Goal: Task Accomplishment & Management: Manage account settings

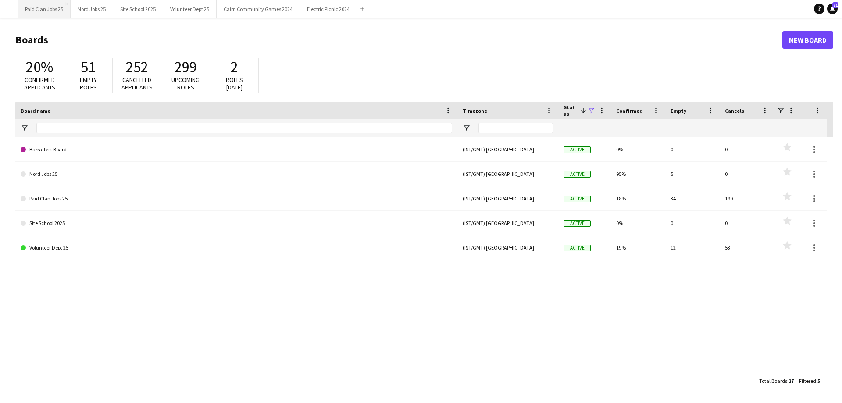
click at [50, 10] on button "Paid Clan Jobs 25 Close" at bounding box center [44, 8] width 53 height 17
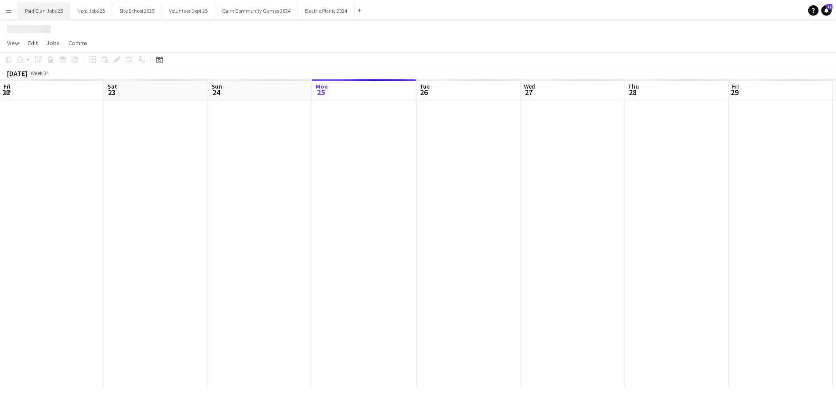
scroll to position [0, 210]
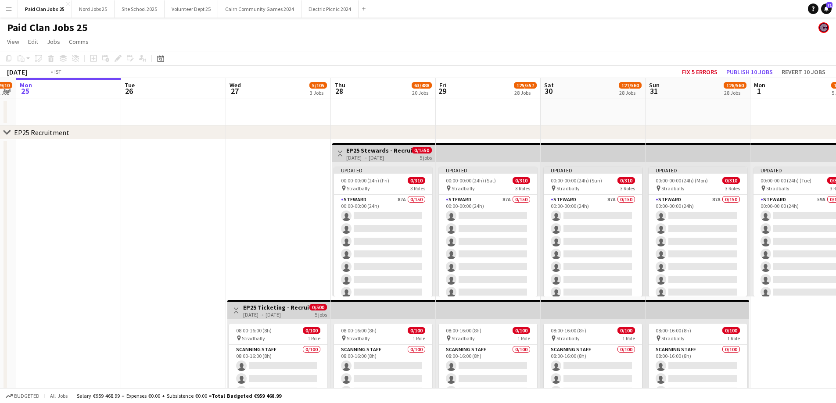
drag, startPoint x: 311, startPoint y: 228, endPoint x: 129, endPoint y: 215, distance: 182.5
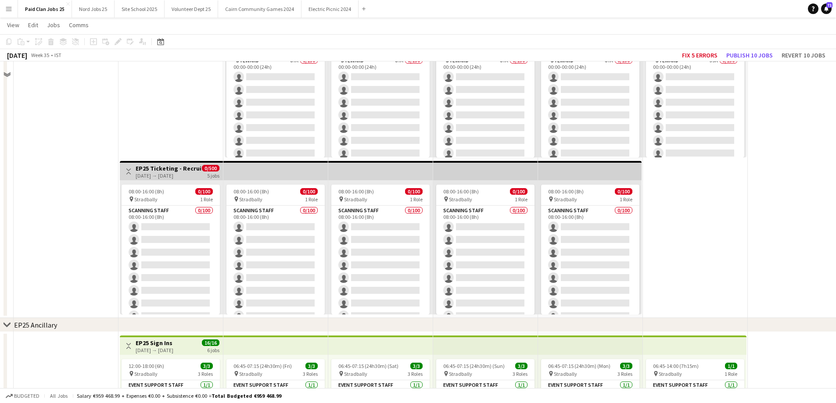
scroll to position [51, 0]
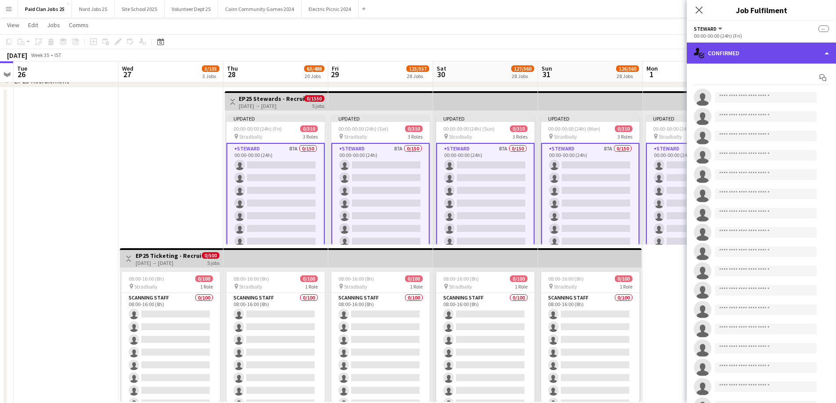
click at [730, 51] on div "single-neutral-actions-check-2 Confirmed" at bounding box center [760, 53] width 149 height 21
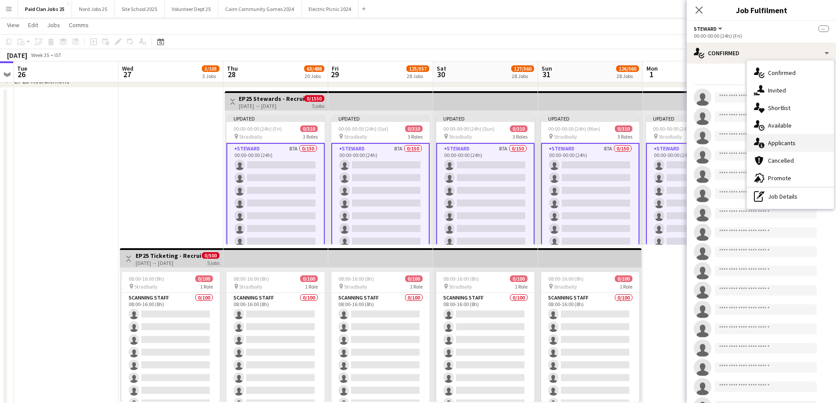
click at [783, 151] on div "single-neutral-actions-information Applicants" at bounding box center [790, 143] width 87 height 18
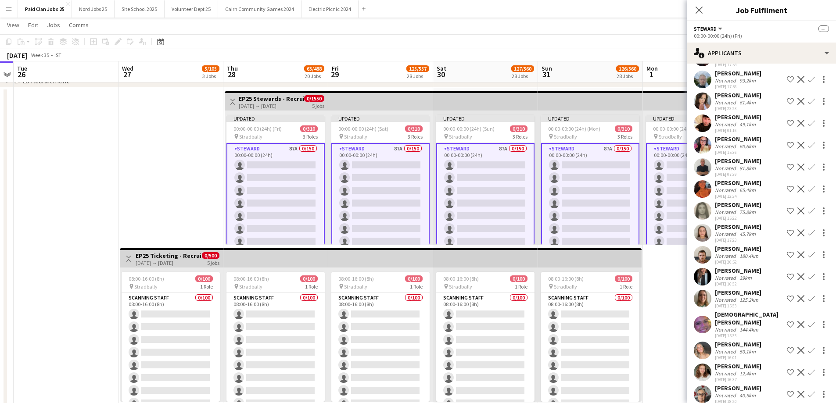
scroll to position [479, 0]
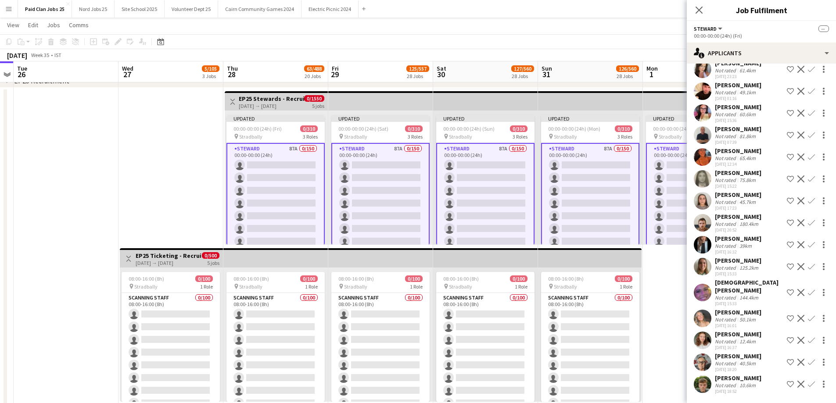
click at [703, 310] on app-user-avatar at bounding box center [702, 319] width 18 height 18
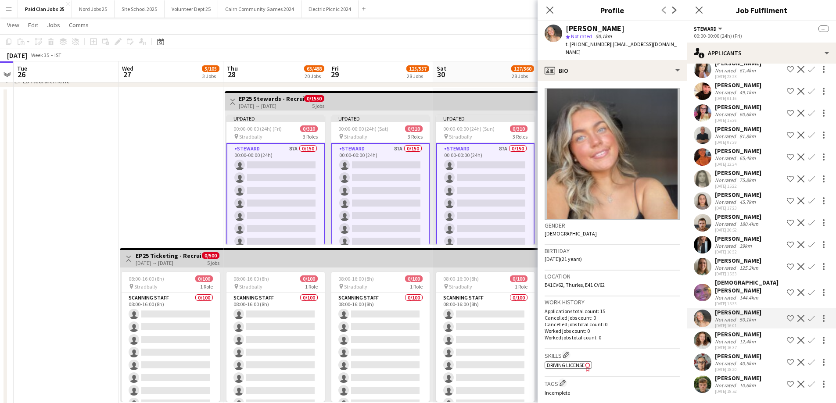
click at [702, 310] on app-user-avatar at bounding box center [702, 319] width 18 height 18
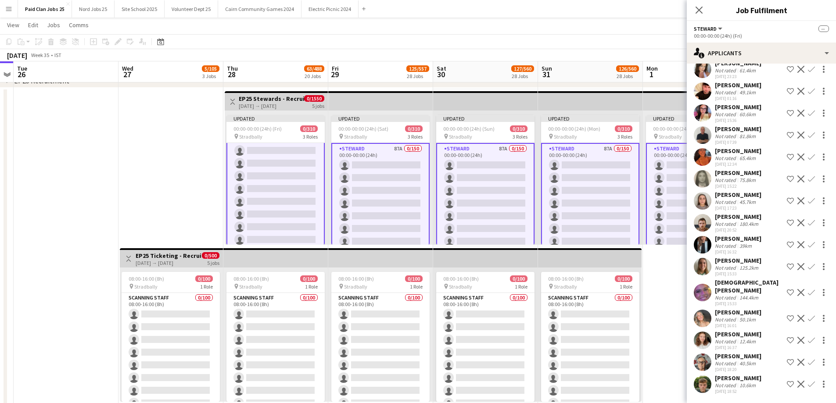
scroll to position [1974, 0]
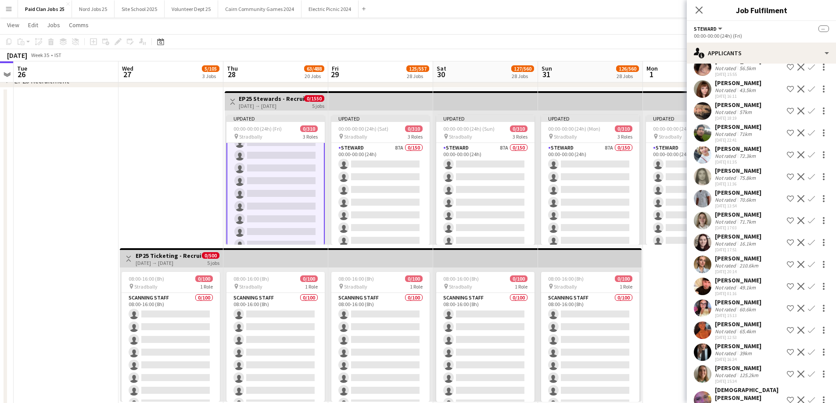
scroll to position [486, 0]
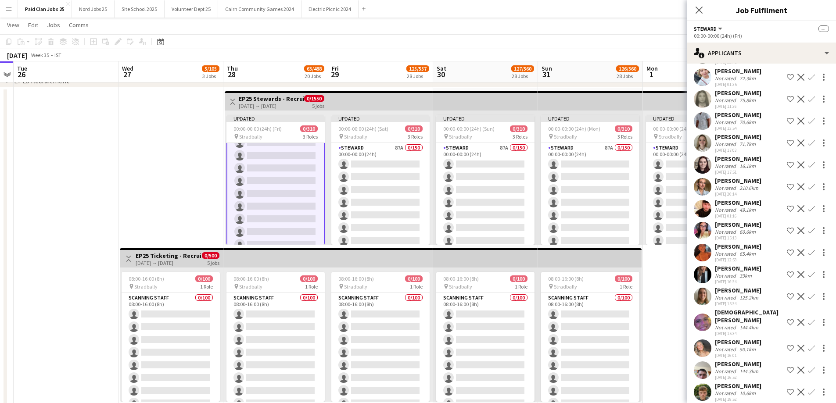
click at [701, 388] on app-user-avatar at bounding box center [702, 392] width 18 height 18
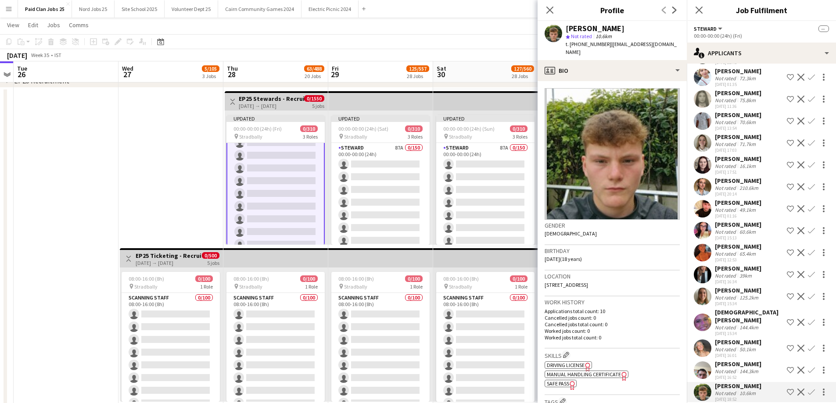
click at [699, 372] on div "[PERSON_NAME] Not rated 49.1km [DATE] 19:39 Shortlist crew Decline Confirm [PER…" at bounding box center [760, 10] width 149 height 788
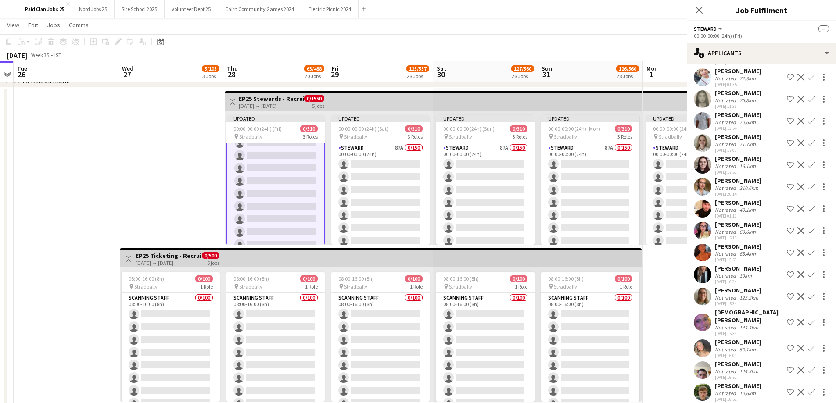
click at [699, 365] on app-user-avatar at bounding box center [702, 370] width 18 height 18
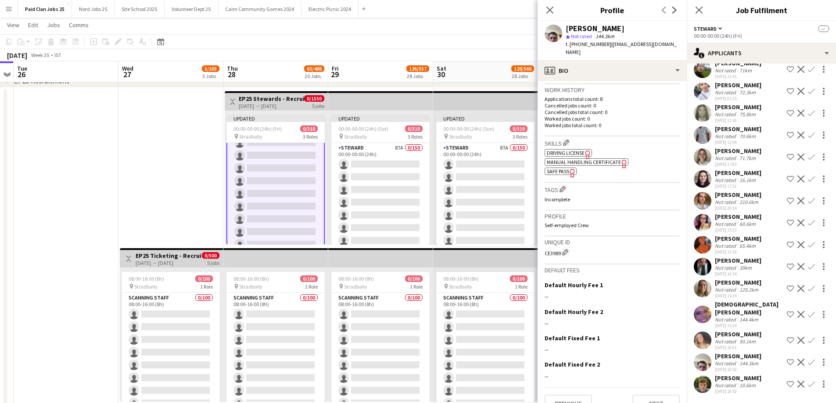
scroll to position [464, 0]
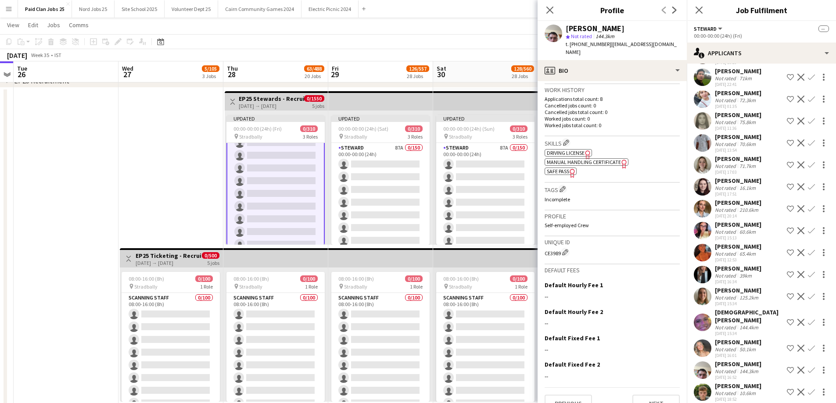
click at [186, 208] on app-date-cell "Toggle View EP25 Ticketing - Recruitment Panel [DATE] → [DATE] 0/500 5 jobs 08:…" at bounding box center [170, 247] width 105 height 318
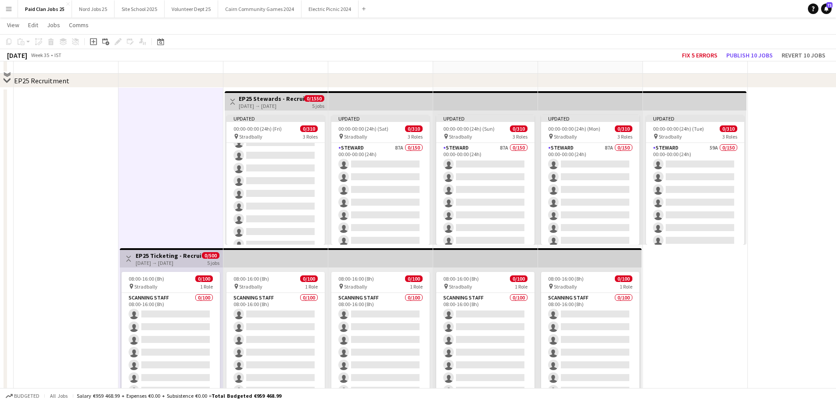
scroll to position [142, 0]
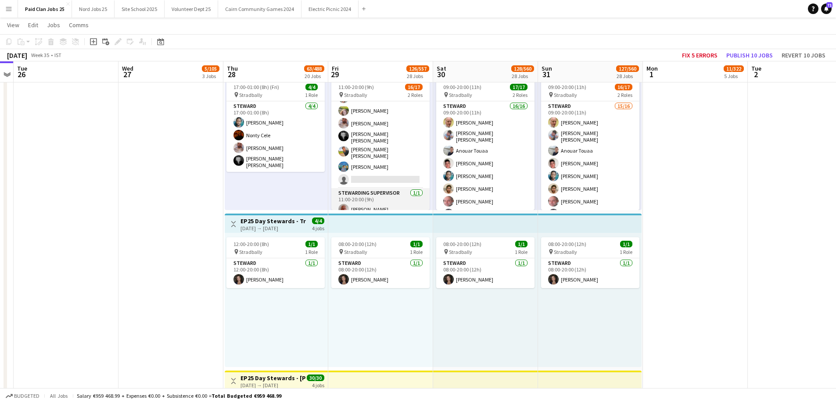
click at [389, 188] on app-card-role "Stewarding Supervisor [DATE] 11:00-20:00 (9h) [PERSON_NAME]" at bounding box center [380, 203] width 98 height 30
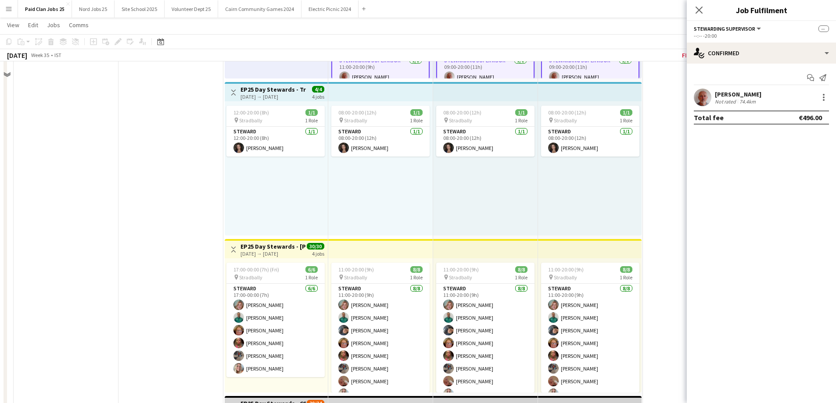
scroll to position [1490, 0]
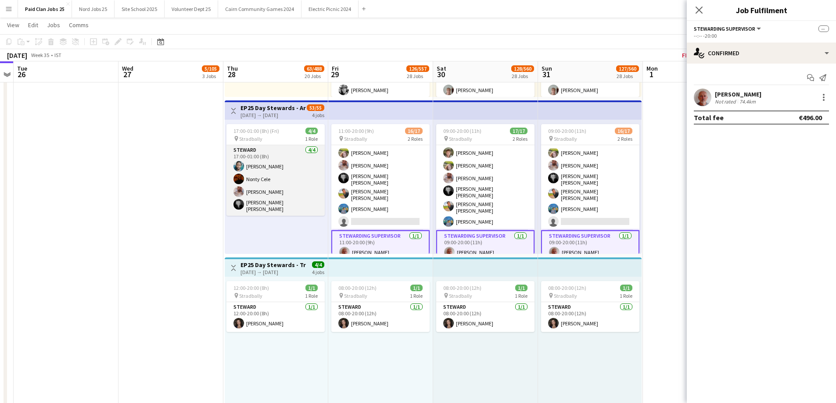
click at [274, 152] on app-card-role "[PERSON_NAME] [DATE] 17:00-01:00 (8h) [PERSON_NAME] Nonty Cele [PERSON_NAME] [P…" at bounding box center [275, 180] width 98 height 71
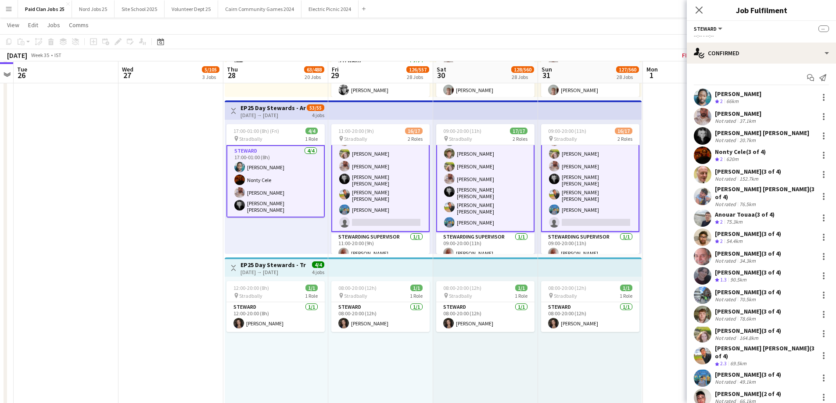
scroll to position [1491, 0]
click at [273, 154] on app-card-role "[PERSON_NAME] [DATE] 17:00-01:00 (8h) [PERSON_NAME] Nonty Cele [PERSON_NAME] [P…" at bounding box center [276, 180] width 98 height 72
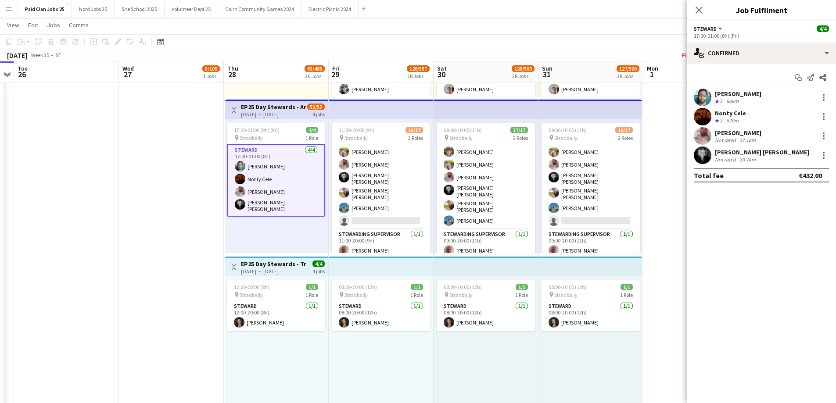
scroll to position [142, 0]
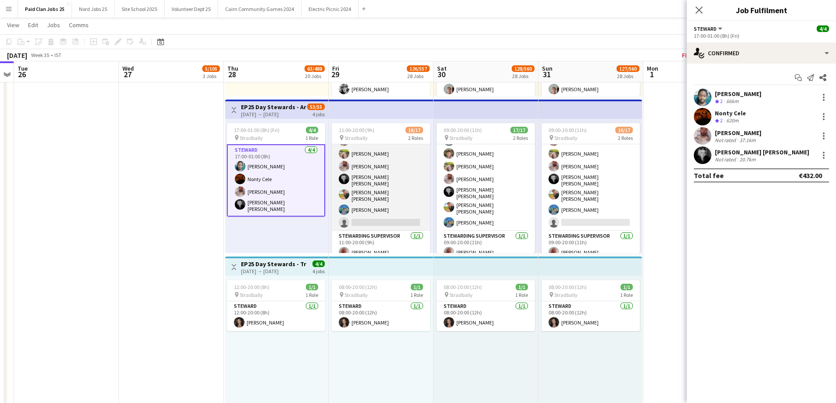
click at [382, 218] on app-card-role "[PERSON_NAME] 15/16 11:00-20:00 (9h) [PERSON_NAME] [PERSON_NAME] [PERSON_NAME] …" at bounding box center [381, 117] width 98 height 229
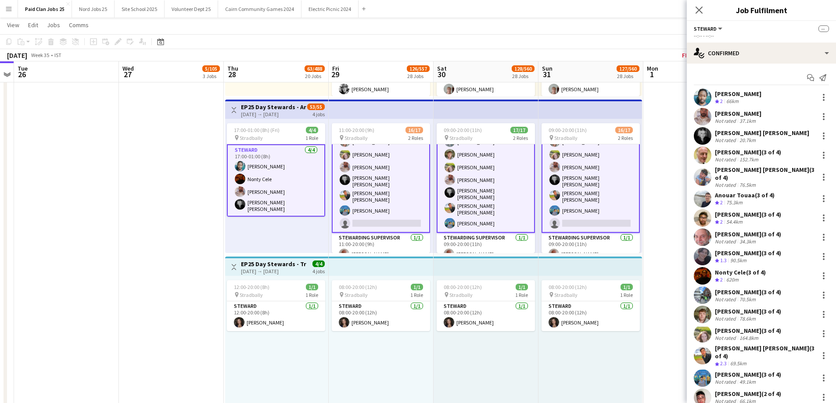
scroll to position [143, 0]
click at [383, 235] on app-card-role "Stewarding Supervisor [DATE] 11:00-20:00 (9h) [PERSON_NAME]" at bounding box center [381, 246] width 98 height 30
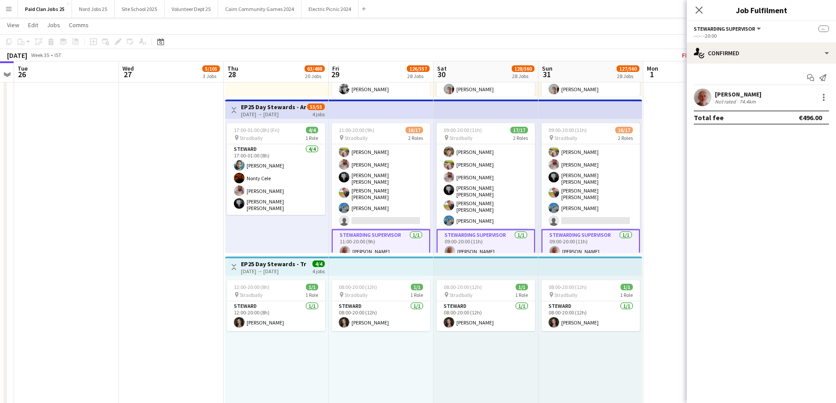
scroll to position [143, 0]
click at [383, 239] on app-card-role "Stewarding Supervisor [DATE] 11:00-20:00 (9h) [PERSON_NAME]" at bounding box center [381, 246] width 98 height 32
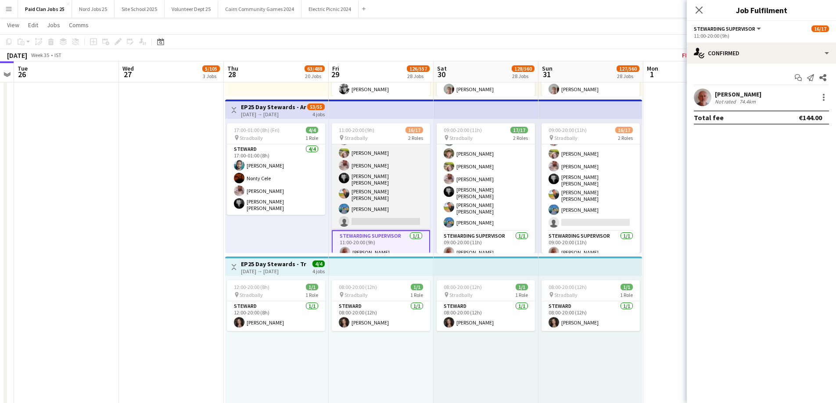
scroll to position [143, 0]
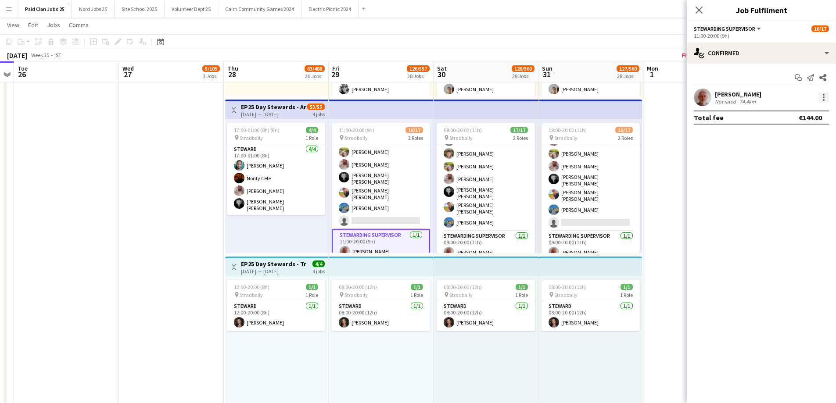
click at [826, 101] on div at bounding box center [823, 97] width 11 height 11
click at [363, 197] on div at bounding box center [418, 201] width 836 height 403
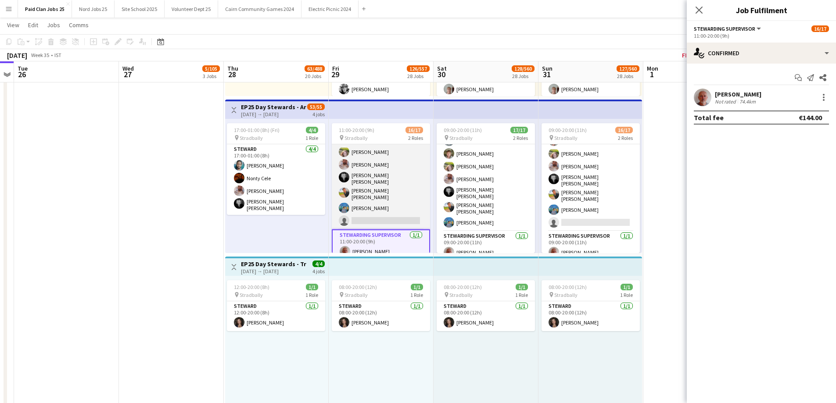
click at [361, 148] on app-card-role "[PERSON_NAME] 15/16 11:00-20:00 (9h) [PERSON_NAME] [PERSON_NAME] [PERSON_NAME] …" at bounding box center [381, 115] width 98 height 229
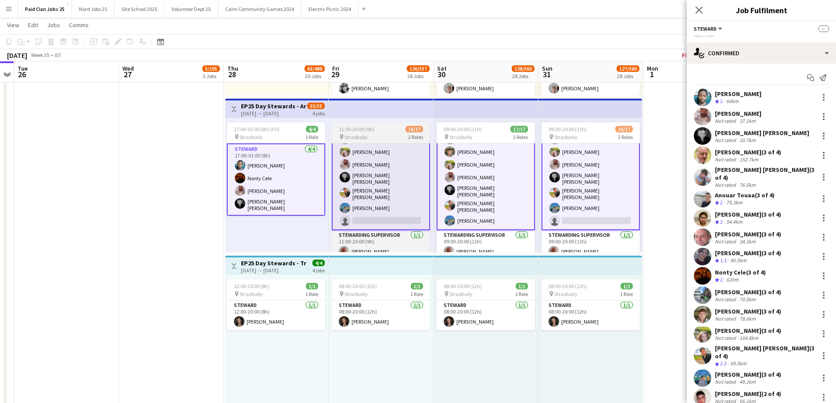
click at [368, 133] on div "pin Stradbally 2 Roles" at bounding box center [381, 136] width 98 height 7
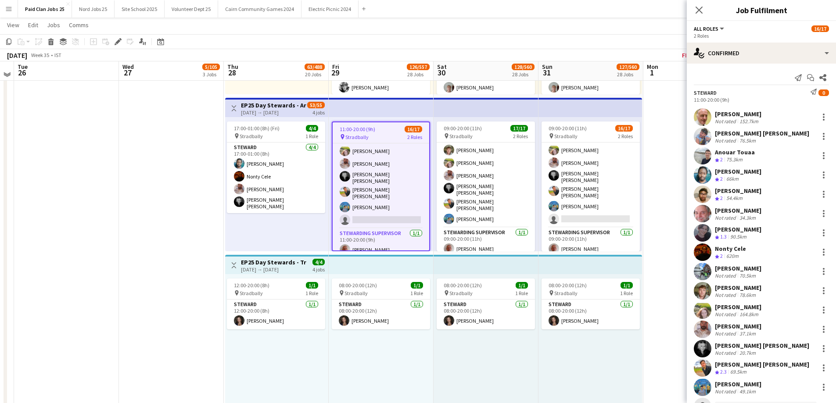
scroll to position [142, 0]
click at [6, 42] on icon "Copy" at bounding box center [8, 41] width 7 height 7
click at [268, 226] on div "17:00-01:00 (8h) (Fri) 4/4 pin Stradbally 1 Role [PERSON_NAME] [DATE] 17:00-01:…" at bounding box center [276, 184] width 103 height 134
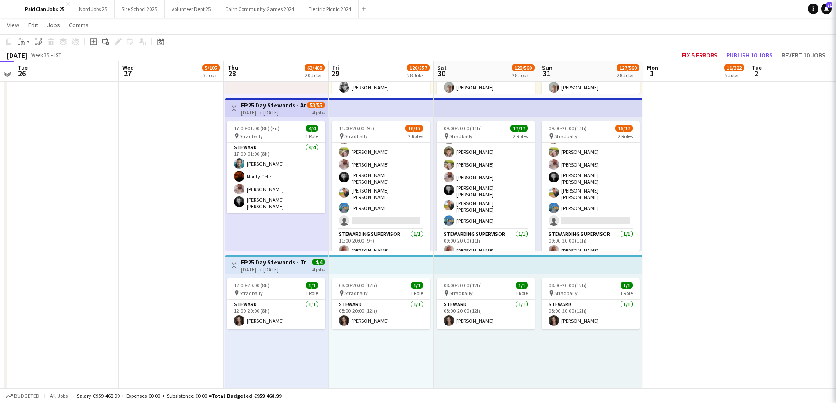
scroll to position [1492, 0]
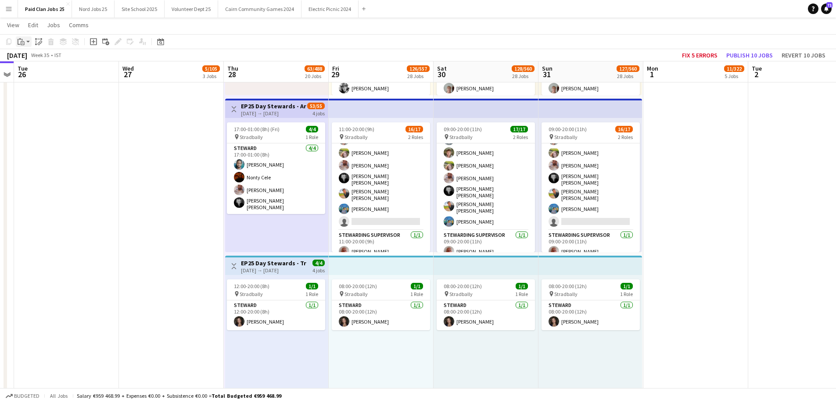
click at [27, 44] on app-action-btn "Paste" at bounding box center [24, 41] width 16 height 11
click at [32, 61] on link "Paste Ctrl+V" at bounding box center [64, 58] width 82 height 8
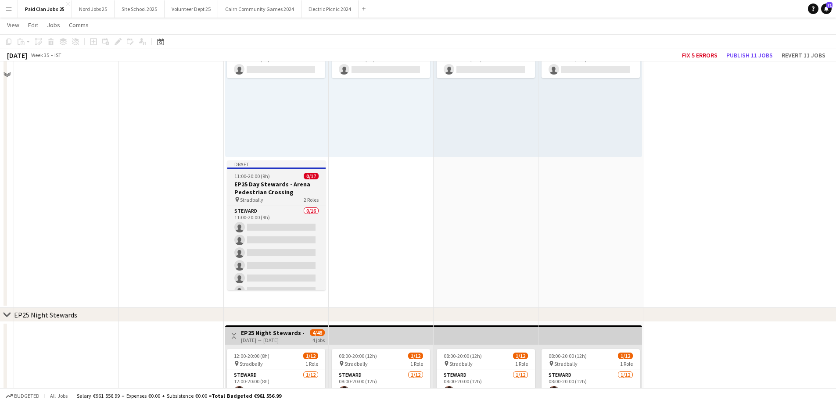
scroll to position [2325, 0]
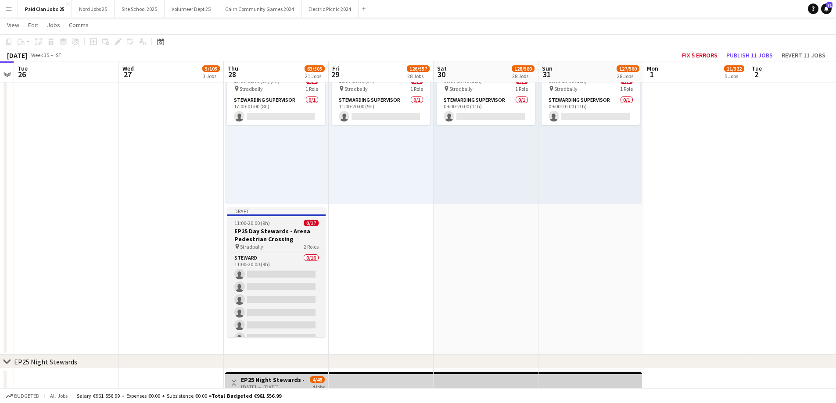
click at [275, 245] on div "pin Stradbally 2 Roles" at bounding box center [276, 246] width 98 height 7
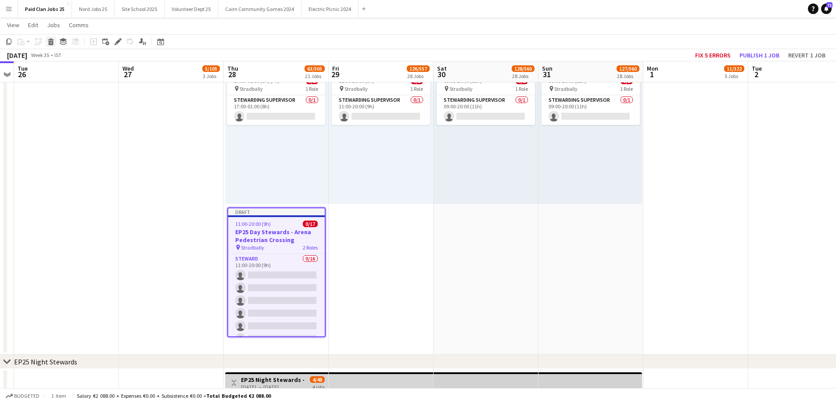
click at [52, 43] on icon "Delete" at bounding box center [50, 41] width 7 height 7
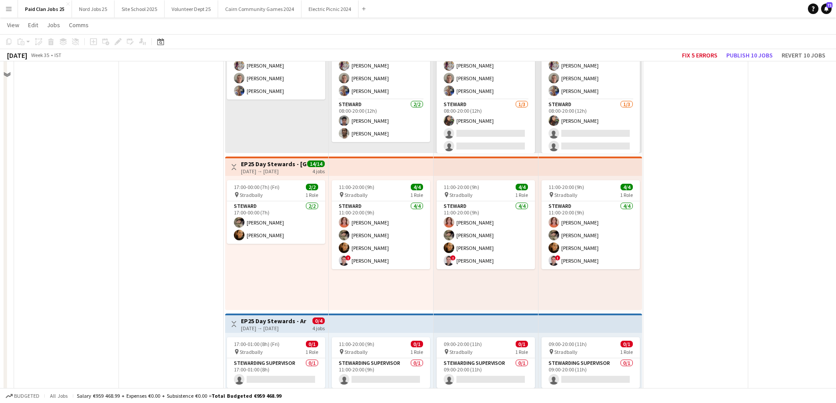
scroll to position [1930, 0]
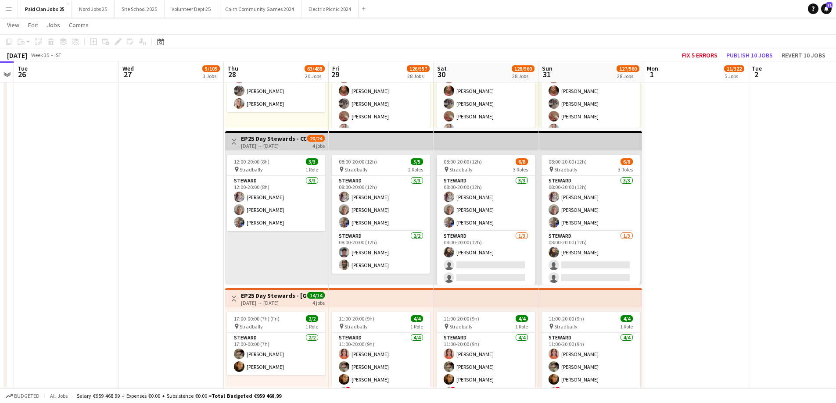
click at [289, 267] on div "12:00-20:00 (8h) 3/3 pin Stradbally 1 Role [PERSON_NAME] [DATE] 12:00-20:00 (8h…" at bounding box center [276, 217] width 103 height 134
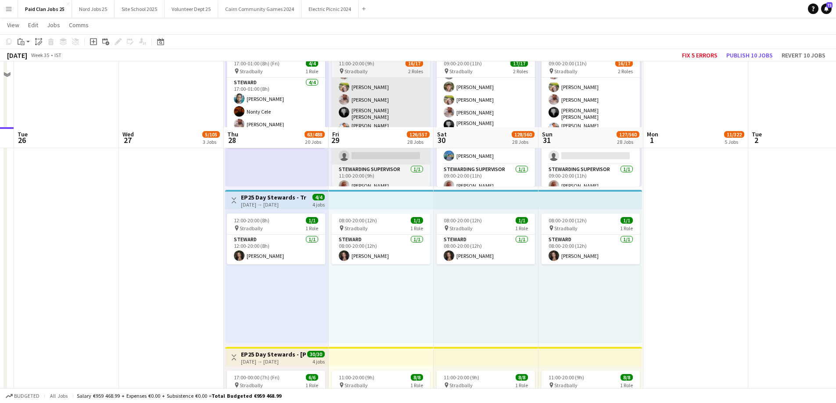
scroll to position [1492, 0]
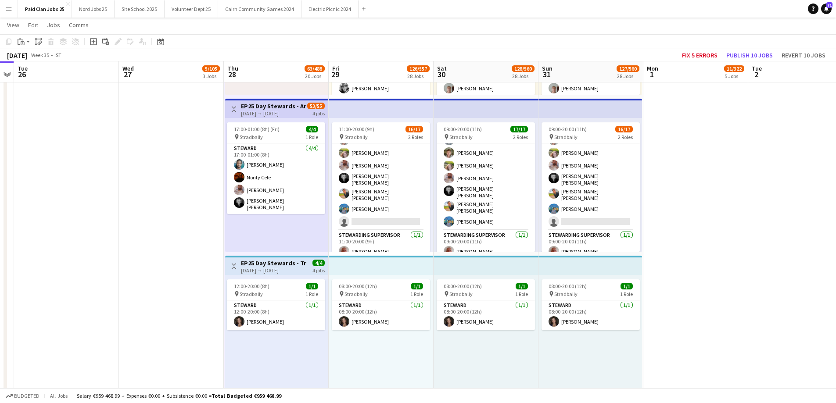
click at [306, 228] on div "17:00-01:00 (8h) (Fri) 4/4 pin Stradbally 1 Role [PERSON_NAME] [DATE] 17:00-01:…" at bounding box center [276, 185] width 103 height 134
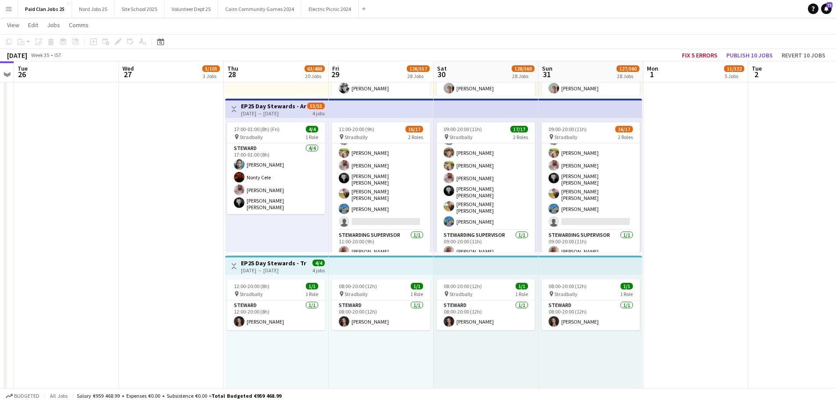
click at [272, 232] on div "17:00-01:00 (8h) (Fri) 4/4 pin Stradbally 1 Role [PERSON_NAME] [DATE] 17:00-01:…" at bounding box center [276, 185] width 103 height 134
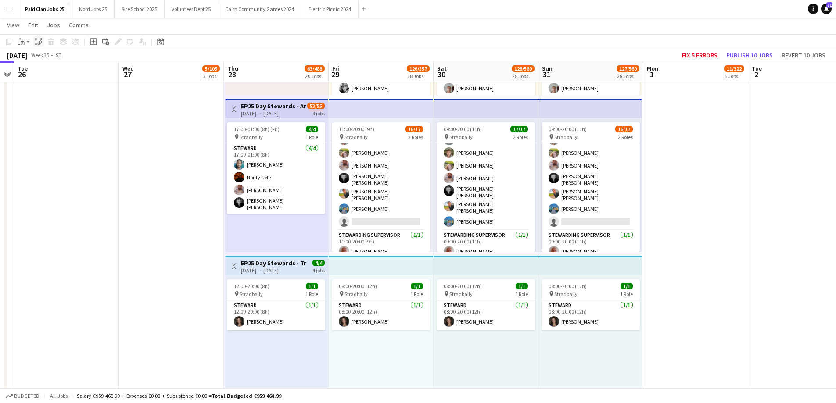
click at [37, 44] on icon at bounding box center [36, 44] width 2 height 2
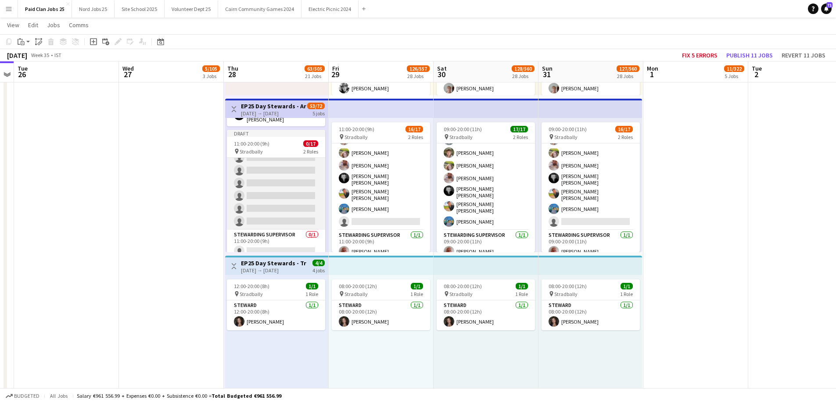
scroll to position [99, 0]
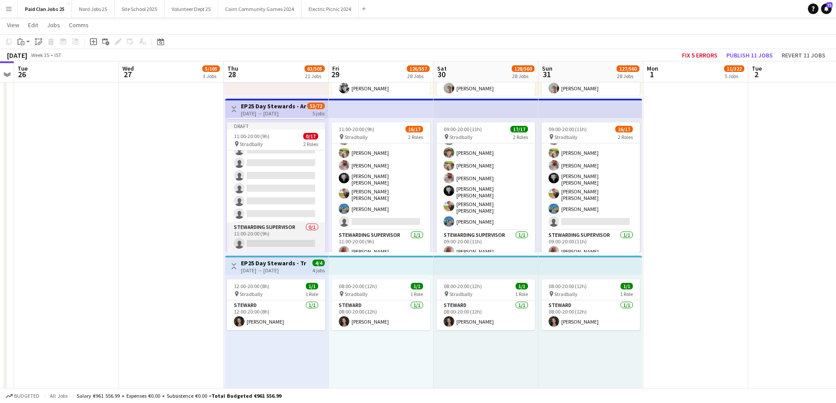
click at [293, 232] on app-card-role "Stewarding Supervisor 0/1 11:00-20:00 (9h) single-neutral-actions" at bounding box center [276, 237] width 98 height 30
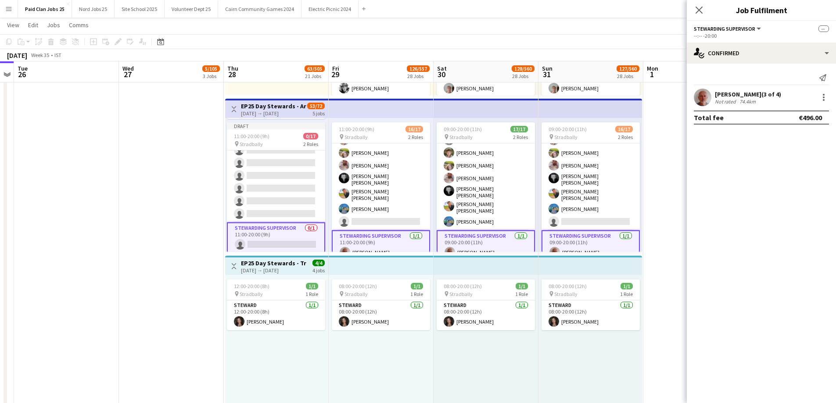
scroll to position [143, 0]
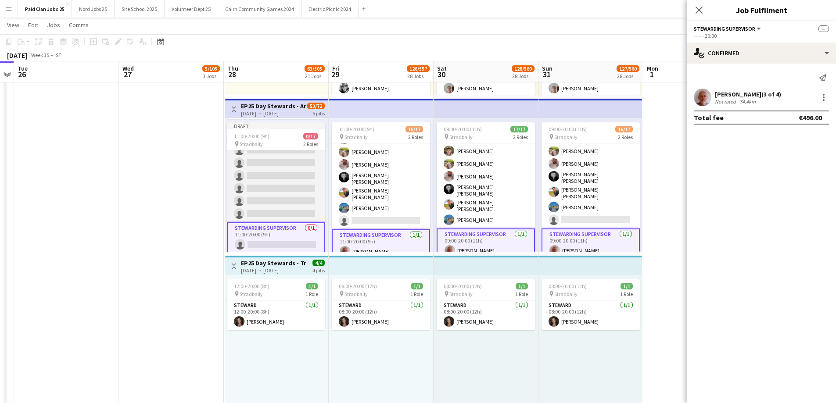
click at [275, 183] on app-card-role "[PERSON_NAME] 0/16 11:00-20:00 (9h) single-neutral-actions single-neutral-actio…" at bounding box center [276, 112] width 98 height 221
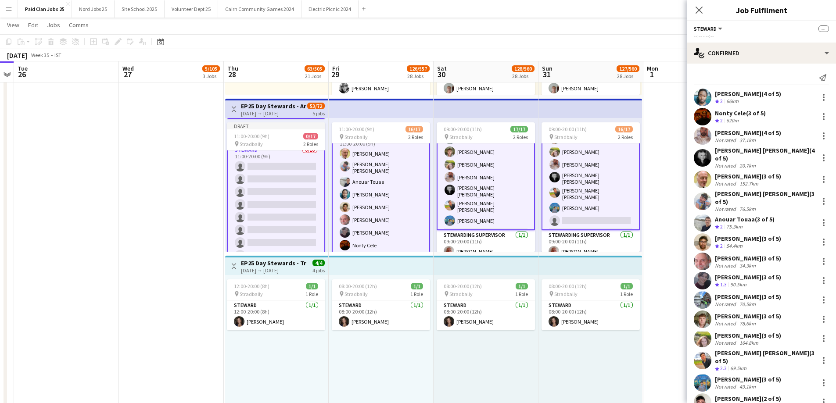
scroll to position [0, 0]
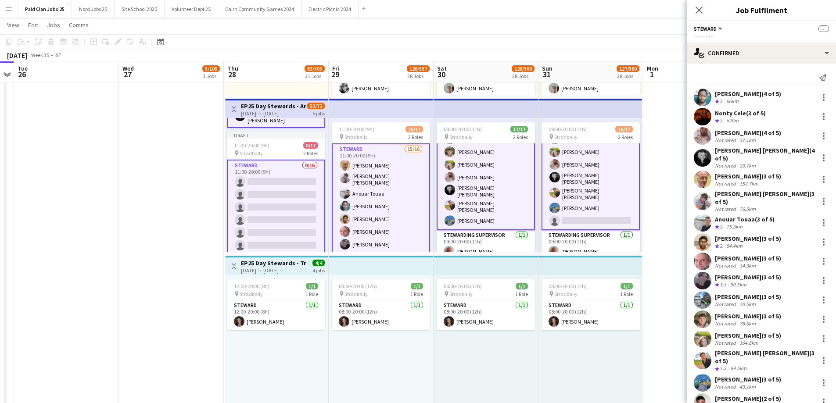
click at [287, 185] on app-card-role "[PERSON_NAME] 0/16 11:00-20:00 (9h) single-neutral-actions single-neutral-actio…" at bounding box center [276, 271] width 98 height 222
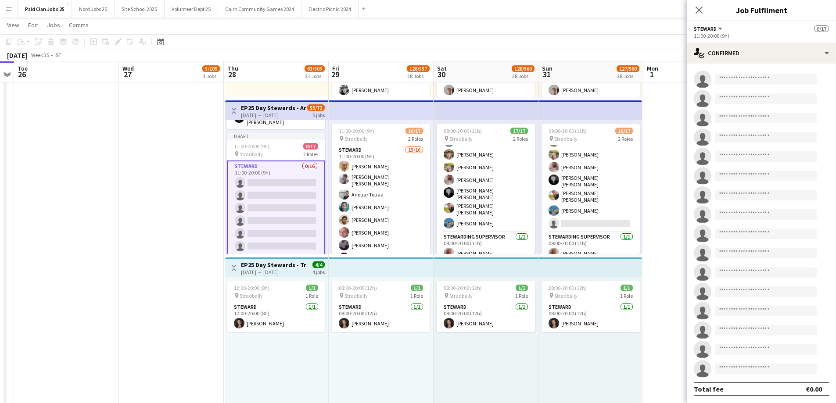
click at [284, 196] on app-card-role "[PERSON_NAME] 0/16 11:00-20:00 (9h) single-neutral-actions single-neutral-actio…" at bounding box center [276, 272] width 98 height 222
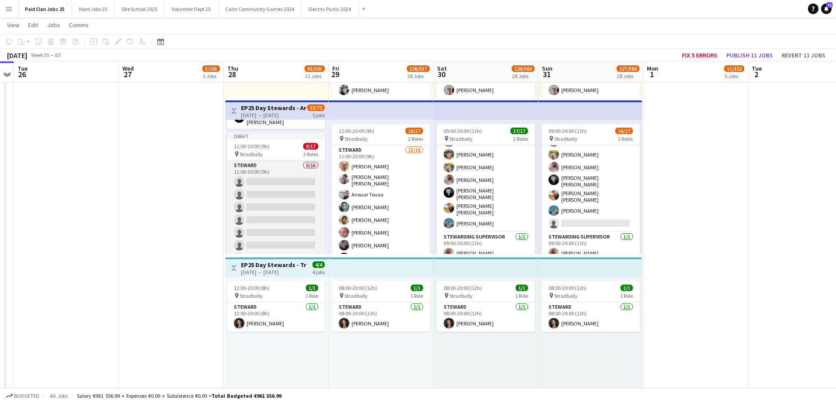
click at [284, 196] on app-card-role "[PERSON_NAME] 0/16 11:00-20:00 (9h) single-neutral-actions single-neutral-actio…" at bounding box center [276, 271] width 98 height 221
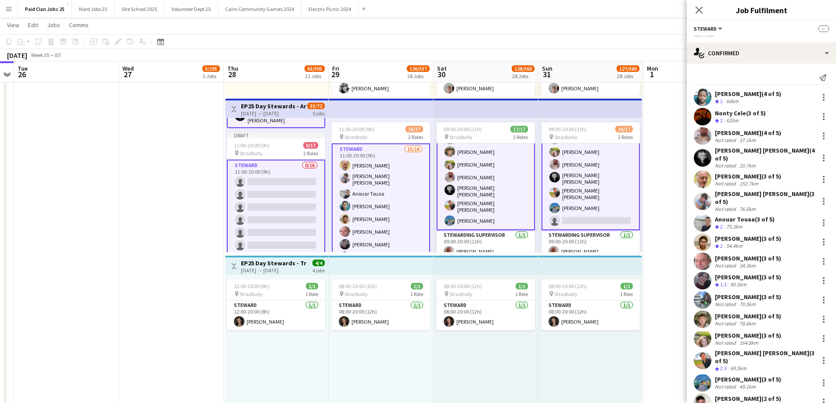
click at [264, 166] on app-card-role "[PERSON_NAME] 0/16 11:00-20:00 (9h) single-neutral-actions single-neutral-actio…" at bounding box center [276, 271] width 98 height 222
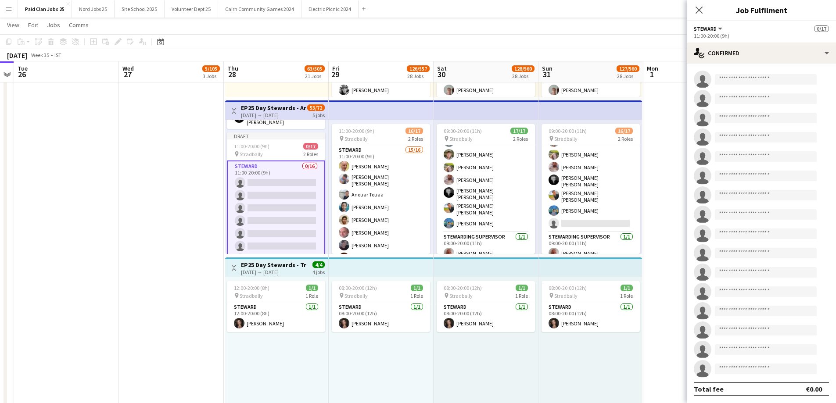
click at [263, 161] on app-card-role "[PERSON_NAME] 0/16 11:00-20:00 (9h) single-neutral-actions single-neutral-actio…" at bounding box center [276, 272] width 98 height 222
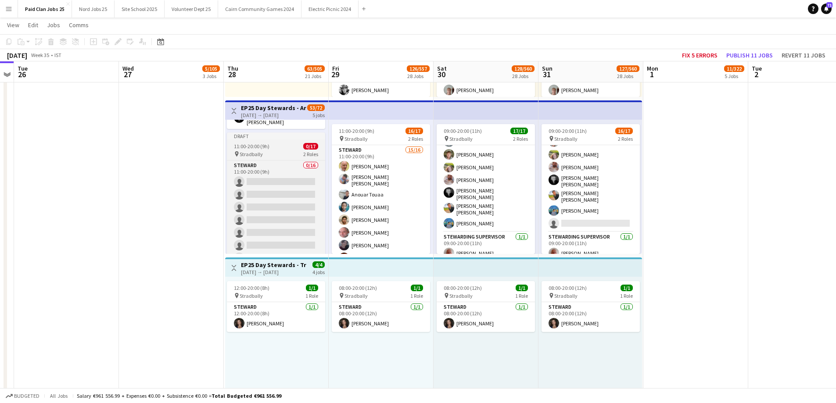
click at [262, 152] on div "pin Stradbally 2 Roles" at bounding box center [276, 153] width 98 height 7
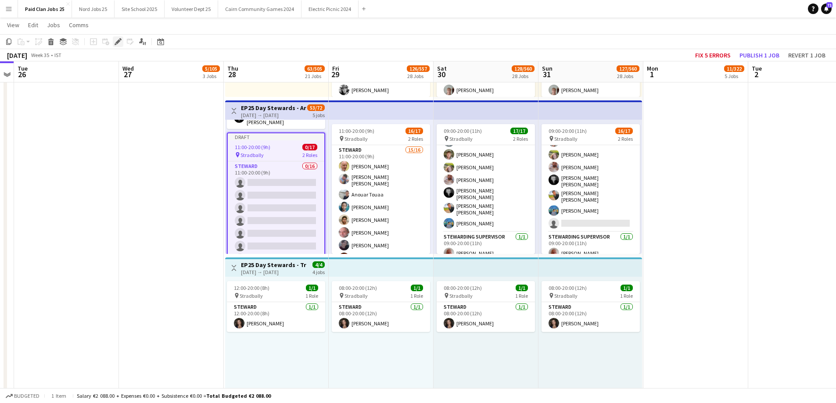
click at [122, 40] on div "Edit" at bounding box center [118, 41] width 11 height 11
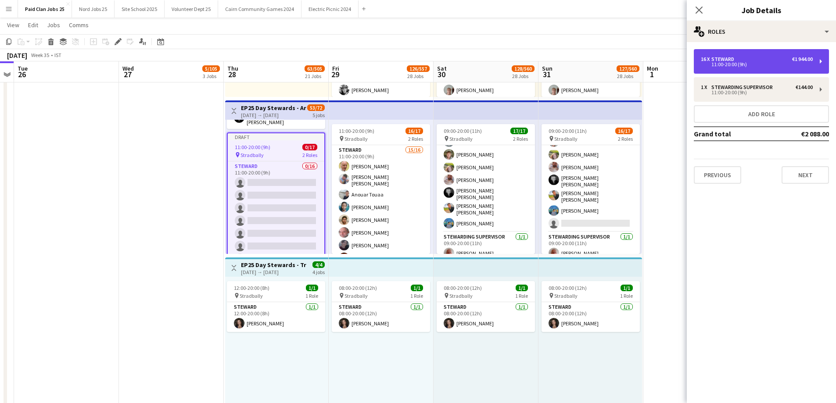
click at [793, 65] on div "11:00-20:00 (9h)" at bounding box center [757, 64] width 112 height 4
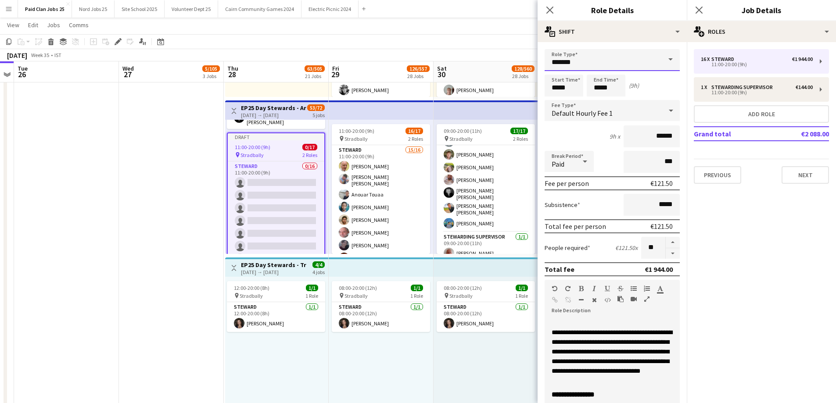
click at [622, 59] on input "*******" at bounding box center [611, 60] width 135 height 22
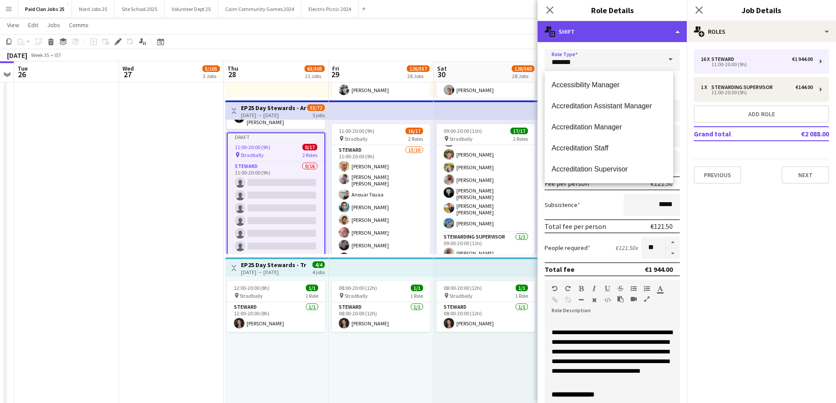
click at [615, 41] on div "multiple-actions-text Shift" at bounding box center [611, 31] width 149 height 21
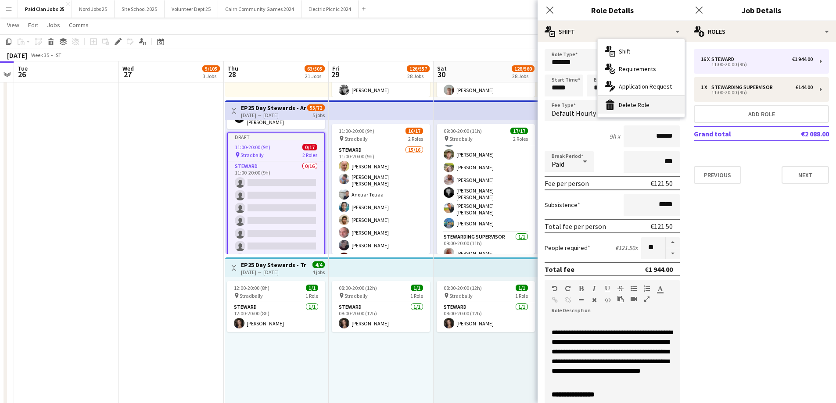
click at [638, 106] on div "bin-2 Delete Role" at bounding box center [640, 105] width 87 height 18
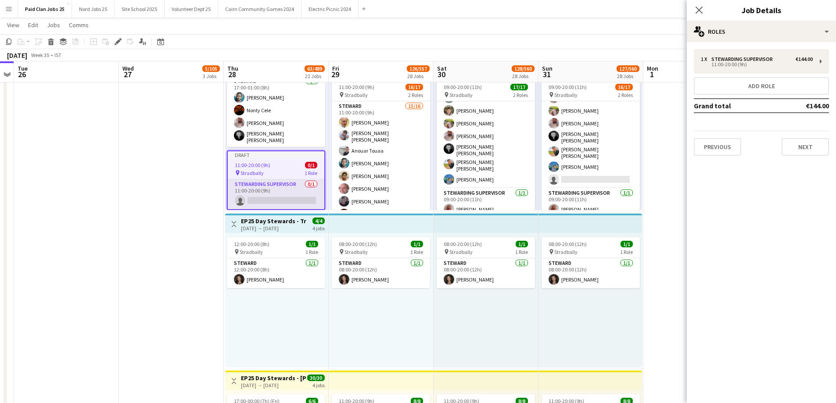
click at [280, 181] on app-card-role "Stewarding Supervisor 0/1 11:00-20:00 (9h) single-neutral-actions" at bounding box center [276, 194] width 96 height 30
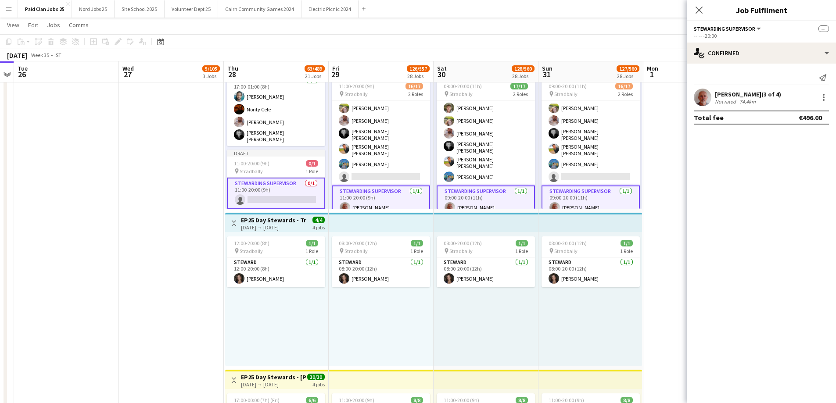
click at [279, 198] on app-card-role "Stewarding Supervisor 0/1 11:00-20:00 (9h) single-neutral-actions" at bounding box center [276, 194] width 98 height 32
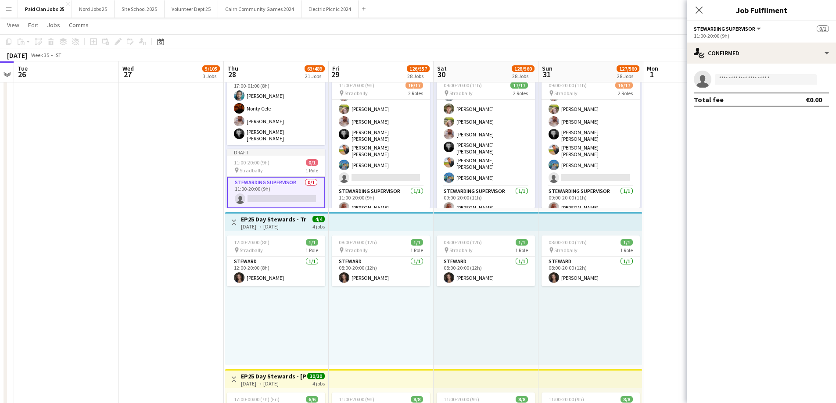
click at [295, 191] on app-card-role "Stewarding Supervisor 0/1 11:00-20:00 (9h) single-neutral-actions" at bounding box center [276, 193] width 98 height 32
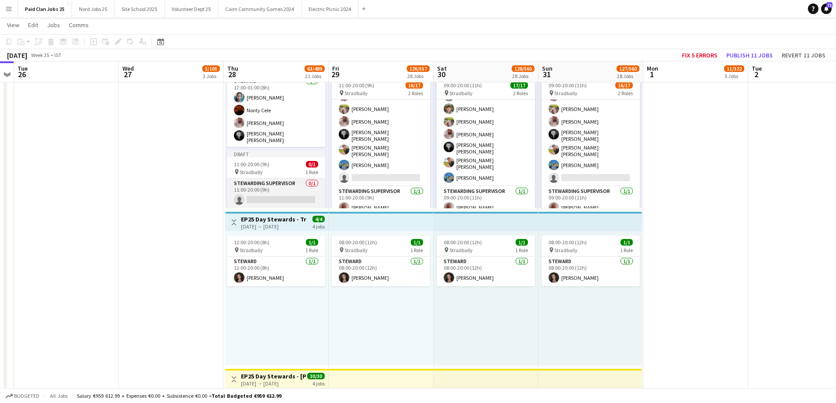
scroll to position [27, 0]
click at [274, 168] on div "pin Stradbally 1 Role" at bounding box center [276, 171] width 98 height 7
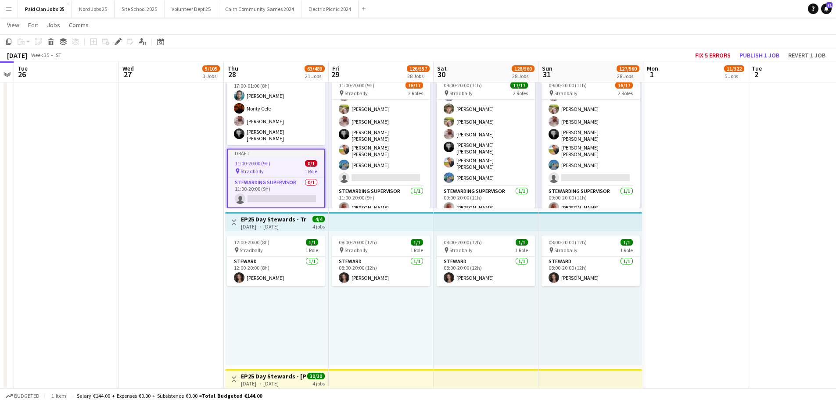
scroll to position [0, 301]
click at [116, 38] on div "Edit" at bounding box center [118, 41] width 11 height 11
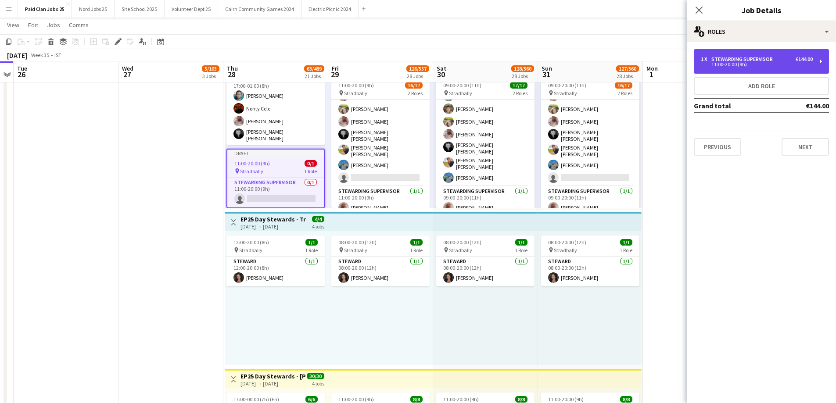
click at [767, 67] on div "1 x Stewarding Supervisor €144.00 11:00-20:00 (9h)" at bounding box center [760, 61] width 135 height 25
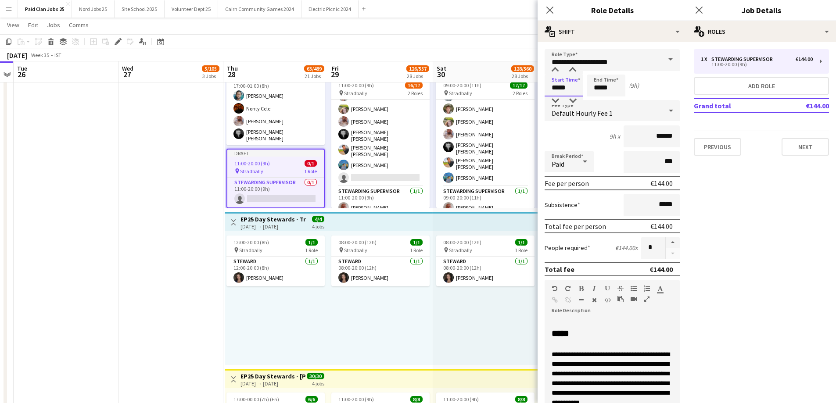
drag, startPoint x: 558, startPoint y: 87, endPoint x: 542, endPoint y: 94, distance: 17.3
click at [543, 94] on form "**********" at bounding box center [611, 286] width 149 height 475
type input "*****"
drag, startPoint x: 580, startPoint y: 87, endPoint x: 563, endPoint y: 87, distance: 17.1
click at [563, 87] on div "Start Time ***** End Time ***** (3h)" at bounding box center [611, 86] width 135 height 22
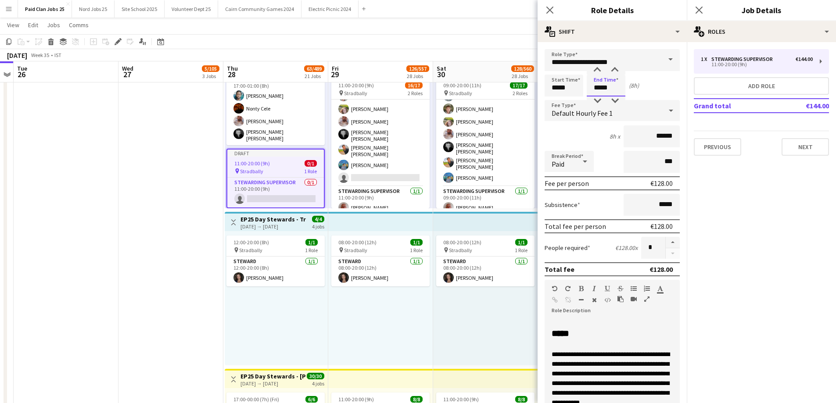
type input "*****"
click at [733, 263] on mat-expansion-panel "pencil3 General details 1 x Stewarding Supervisor €144.00 11:00-20:00 (9h) Add …" at bounding box center [760, 222] width 149 height 361
click at [189, 187] on app-date-cell at bounding box center [170, 131] width 105 height 1731
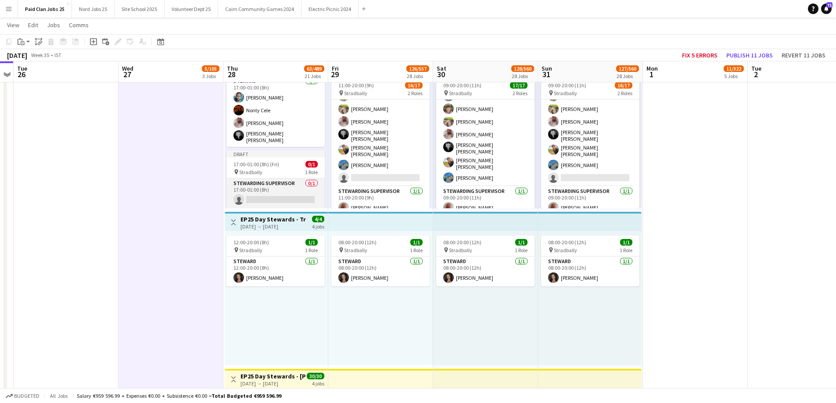
click at [248, 183] on app-card-role "Stewarding Supervisor 0/1 17:00-01:00 (8h) single-neutral-actions" at bounding box center [275, 194] width 98 height 30
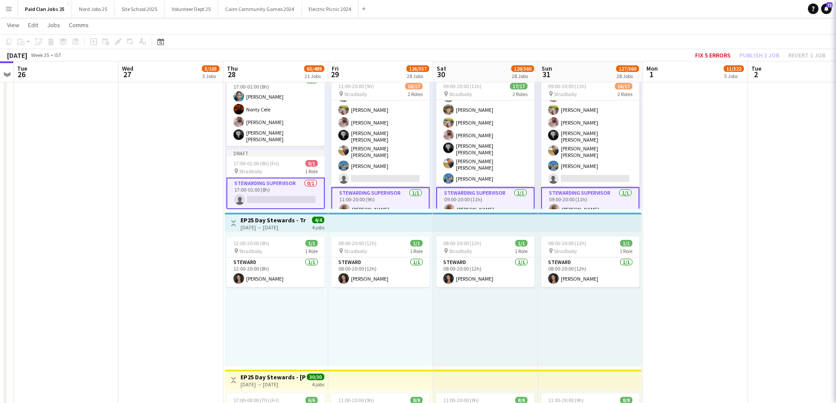
scroll to position [143, 0]
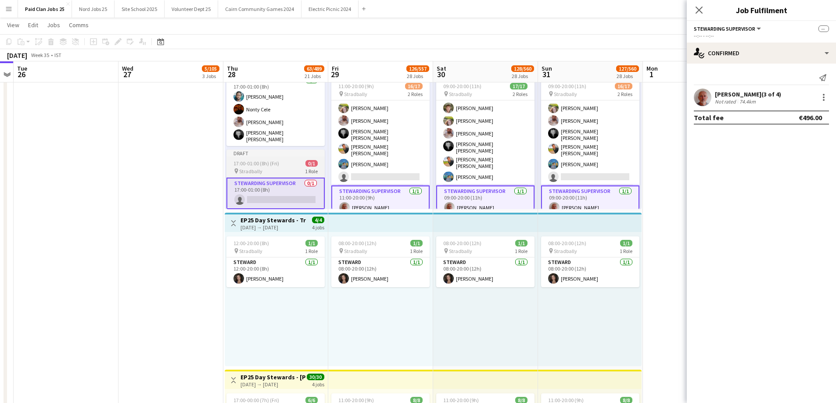
click at [264, 196] on app-card-role "Stewarding Supervisor 0/1 17:00-01:00 (8h) single-neutral-actions" at bounding box center [275, 194] width 98 height 32
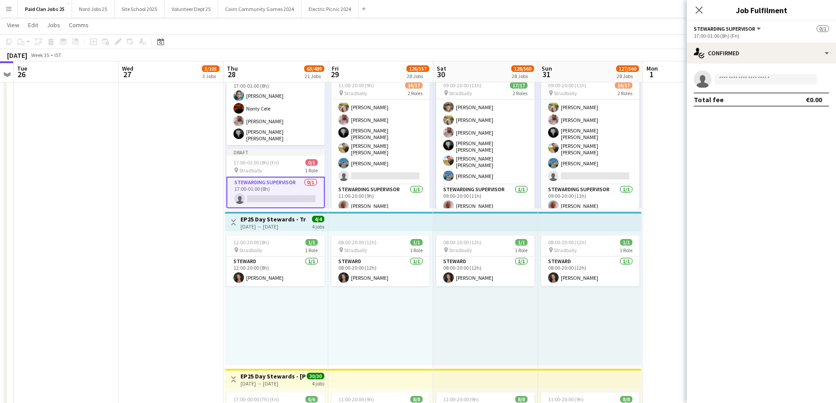
scroll to position [142, 0]
click at [771, 79] on input at bounding box center [766, 79] width 102 height 11
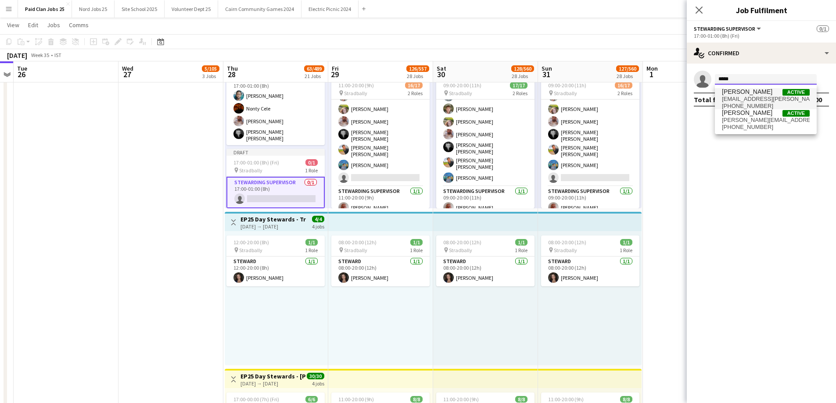
type input "*****"
click at [759, 99] on span "[EMAIL_ADDRESS][PERSON_NAME][DOMAIN_NAME]" at bounding box center [766, 99] width 88 height 7
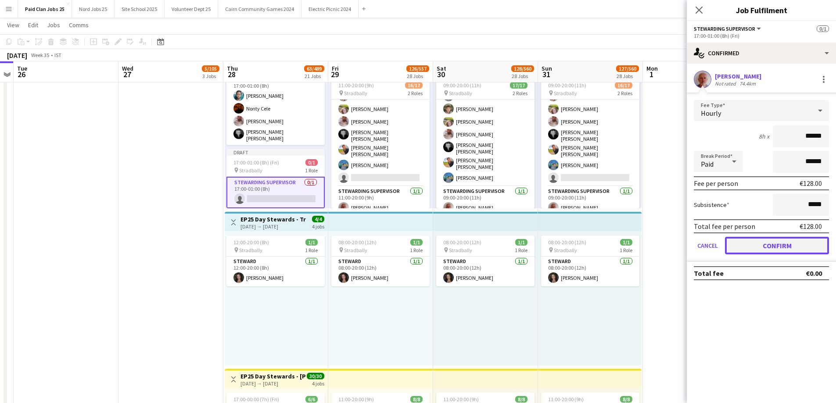
click at [768, 241] on button "Confirm" at bounding box center [777, 246] width 104 height 18
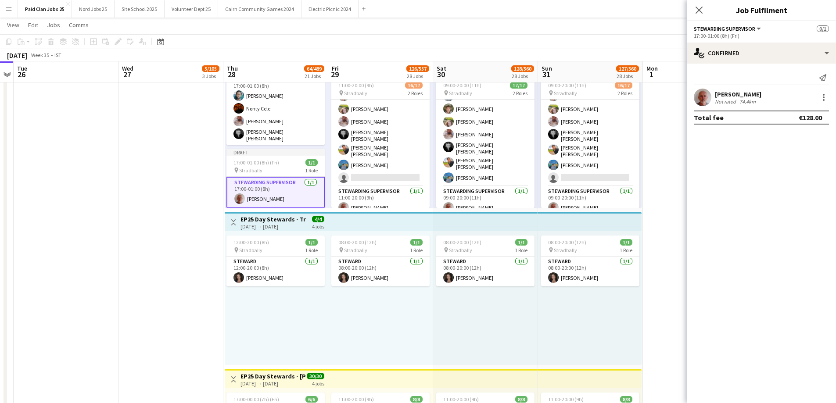
scroll to position [29, 0]
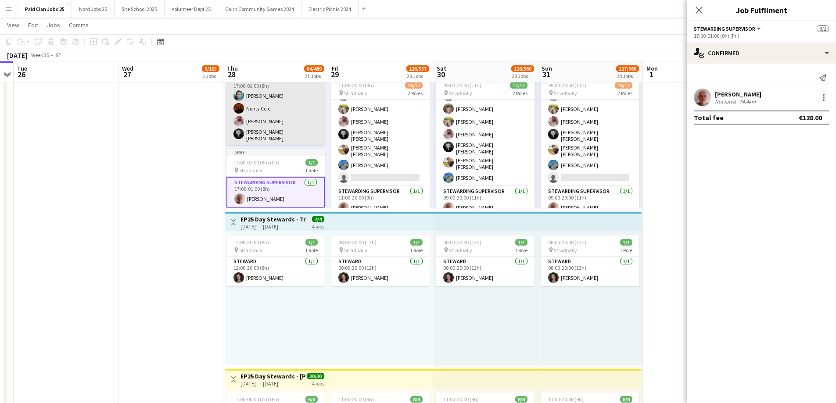
click at [293, 159] on div "17:00-01:00 (8h) (Fri) 1/1" at bounding box center [275, 162] width 98 height 7
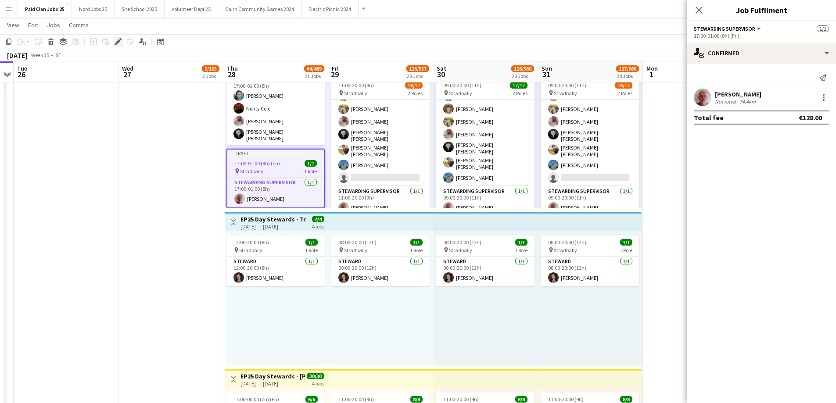
click at [114, 43] on div "Edit" at bounding box center [118, 41] width 11 height 11
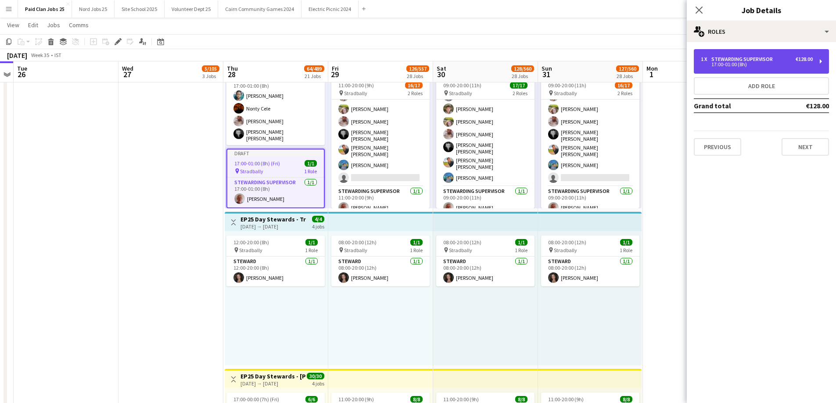
click at [744, 58] on div "Stewarding Supervisor" at bounding box center [743, 59] width 65 height 6
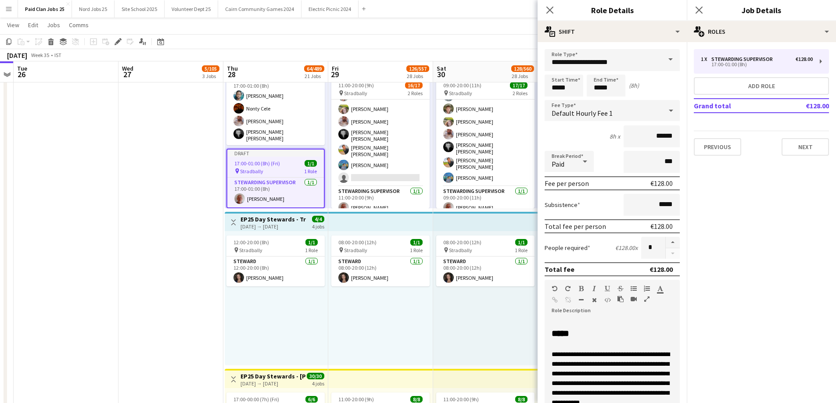
click at [4, 222] on div at bounding box center [6, 131] width 4 height 1727
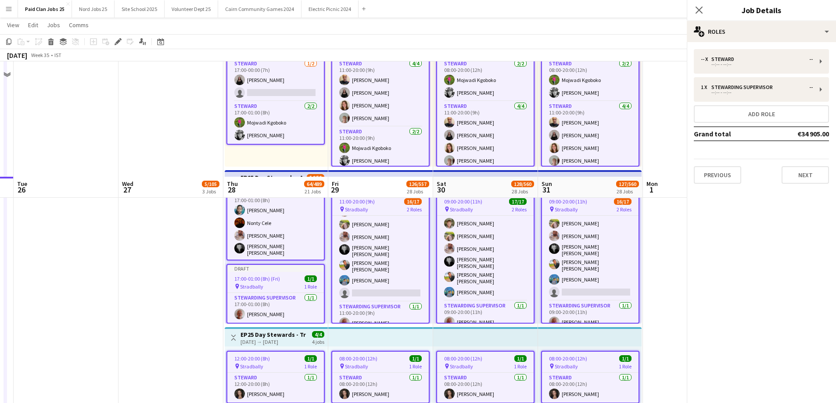
scroll to position [1360, 0]
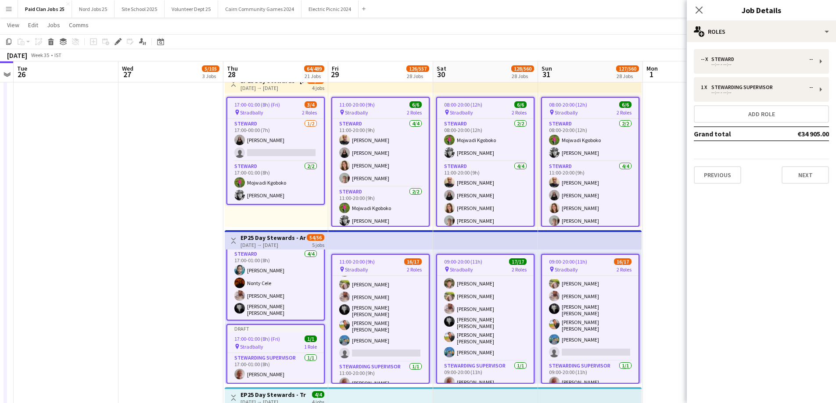
click at [281, 245] on div "[DATE] → [DATE]" at bounding box center [272, 245] width 65 height 7
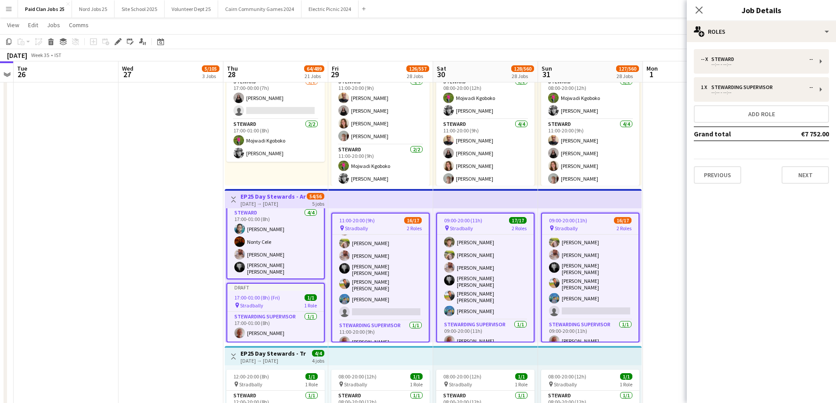
scroll to position [1404, 0]
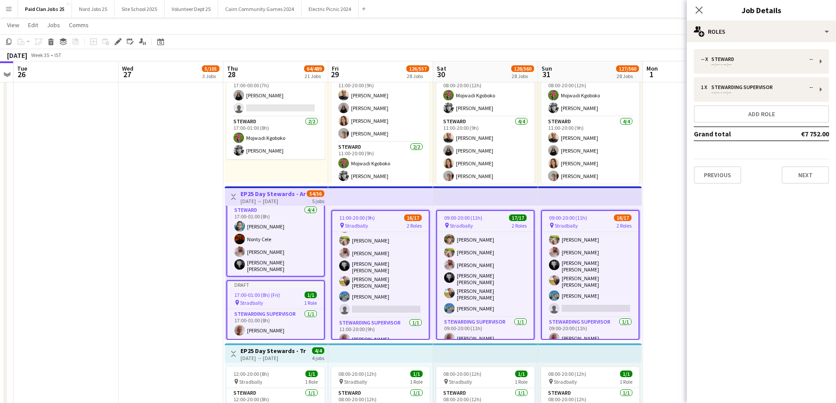
click at [704, 8] on div "Close pop-in" at bounding box center [698, 10] width 25 height 20
click at [701, 9] on icon "Close pop-in" at bounding box center [698, 10] width 8 height 8
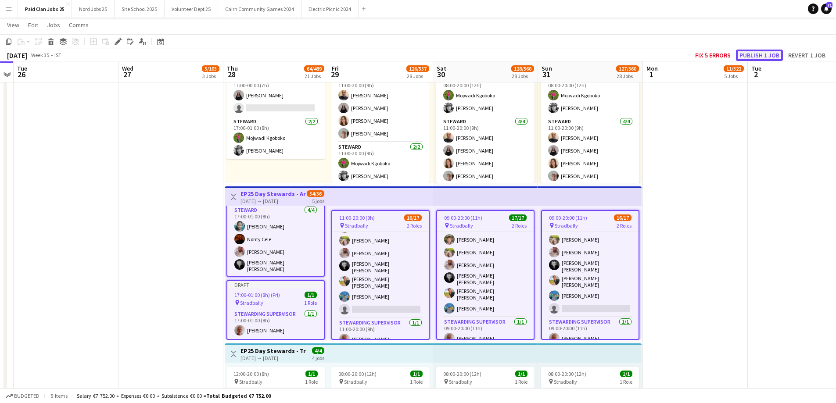
click at [758, 51] on button "Publish 1 job" at bounding box center [759, 55] width 47 height 11
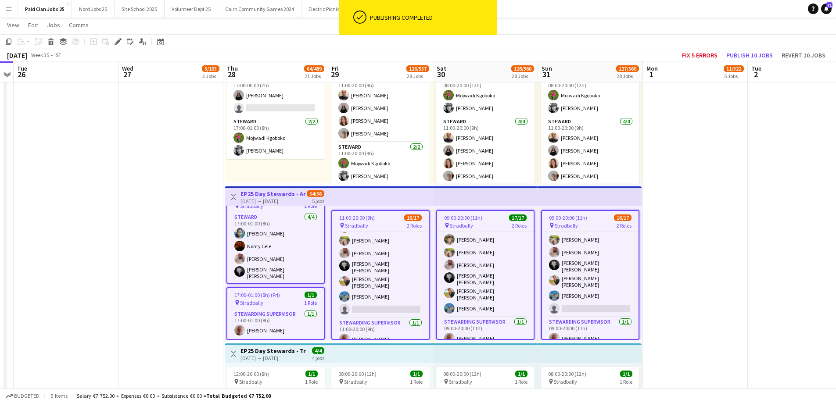
scroll to position [24, 0]
